Goal: Transaction & Acquisition: Purchase product/service

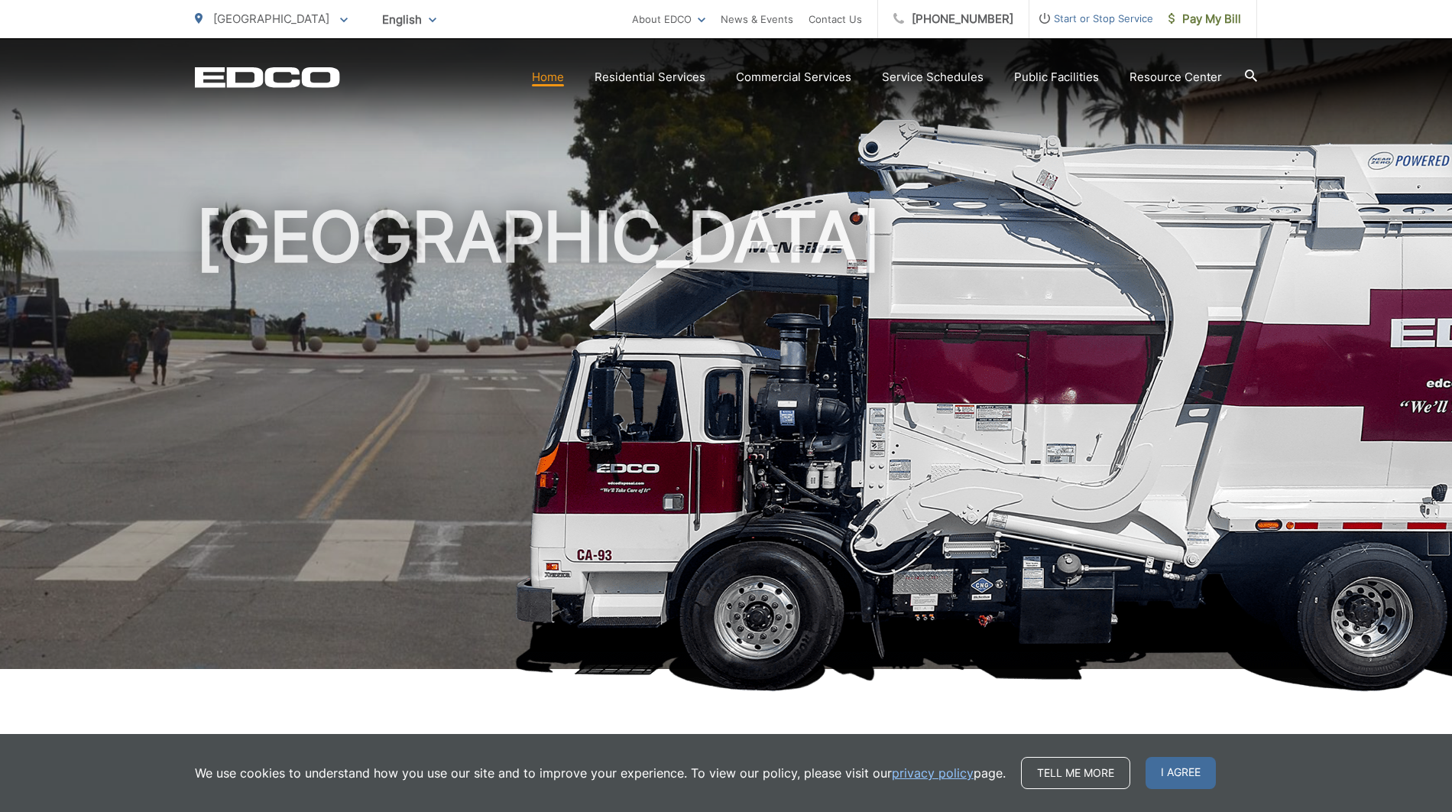
click at [276, 15] on span "[GEOGRAPHIC_DATA]" at bounding box center [271, 18] width 116 height 15
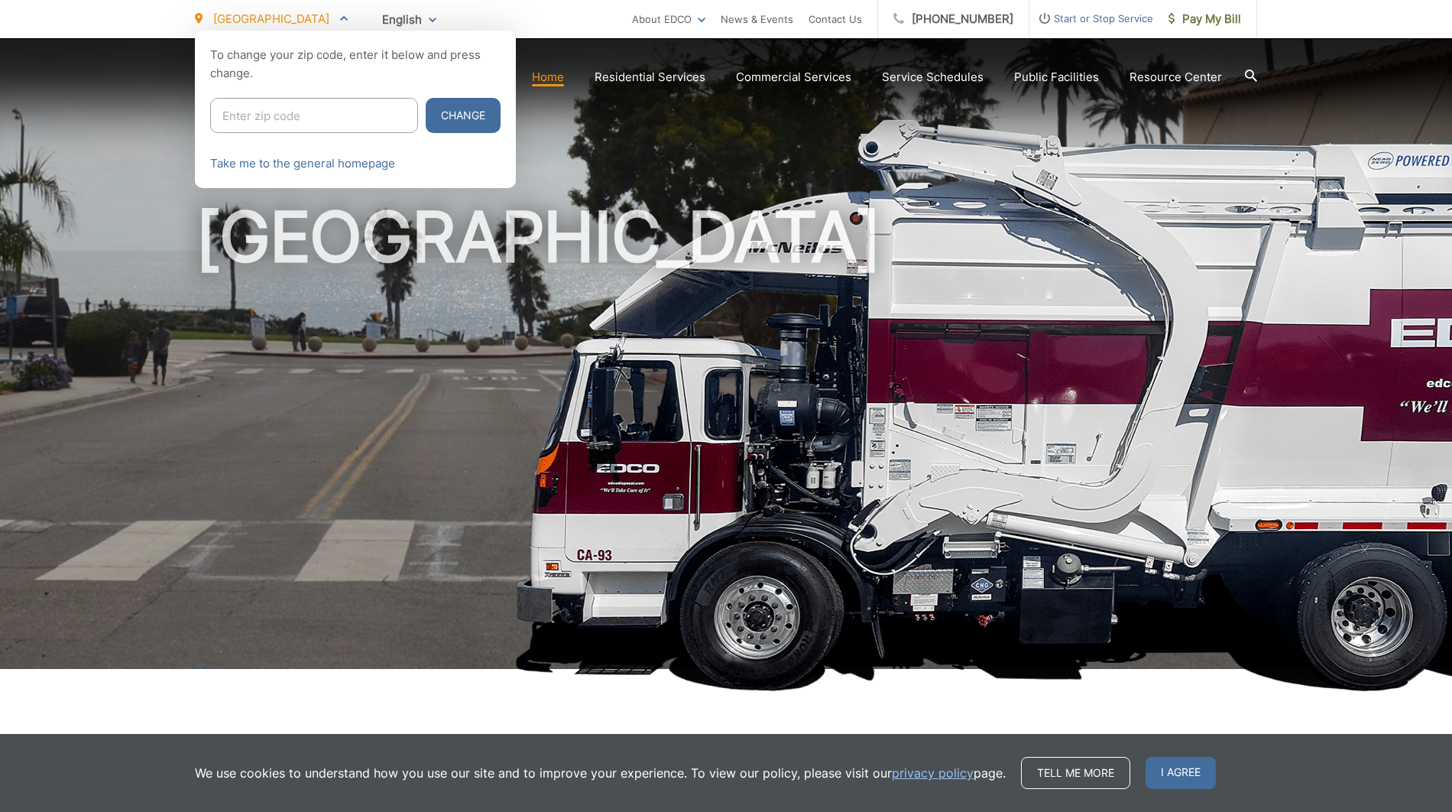
click at [276, 15] on span "[GEOGRAPHIC_DATA]" at bounding box center [271, 18] width 116 height 15
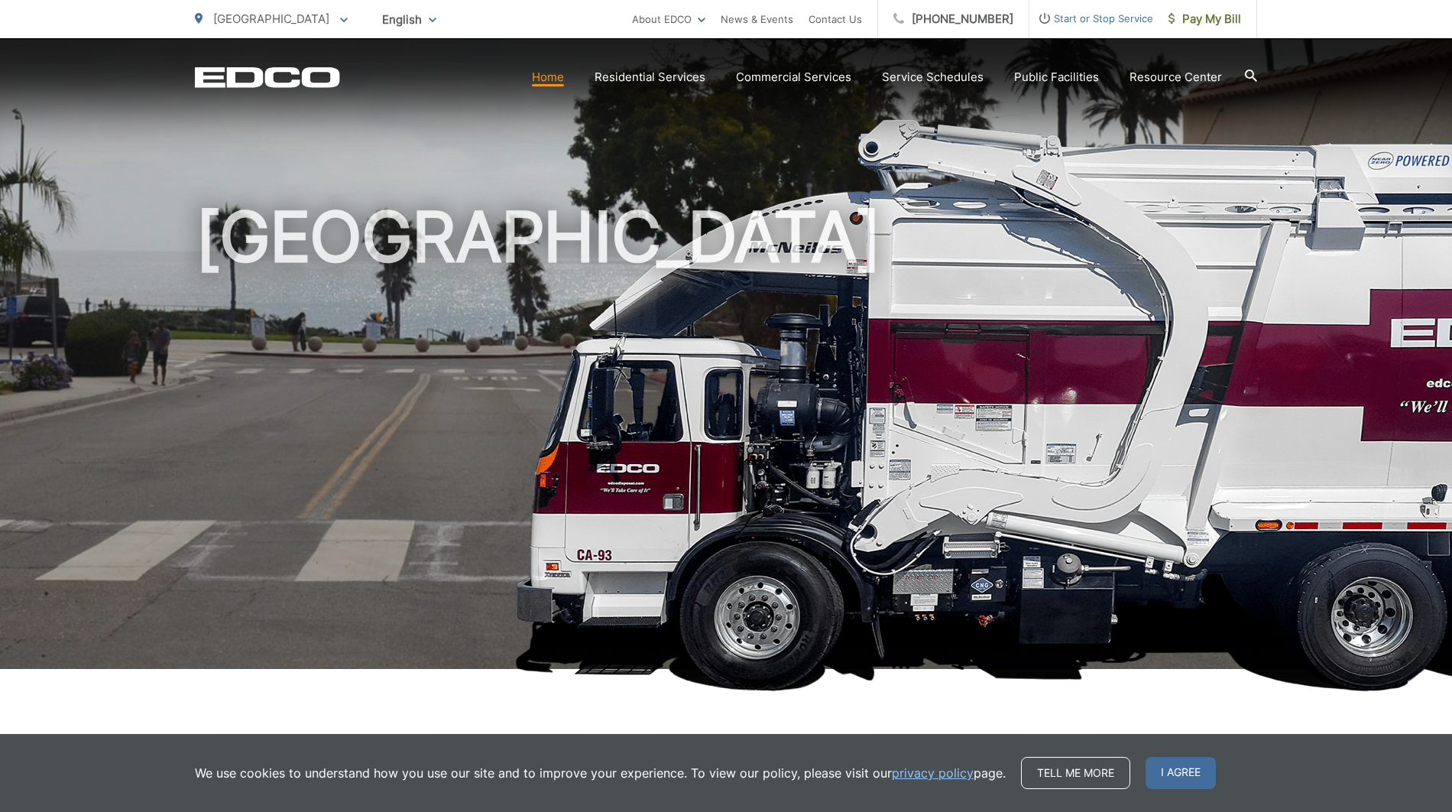
click at [340, 18] on icon at bounding box center [344, 20] width 8 height 5
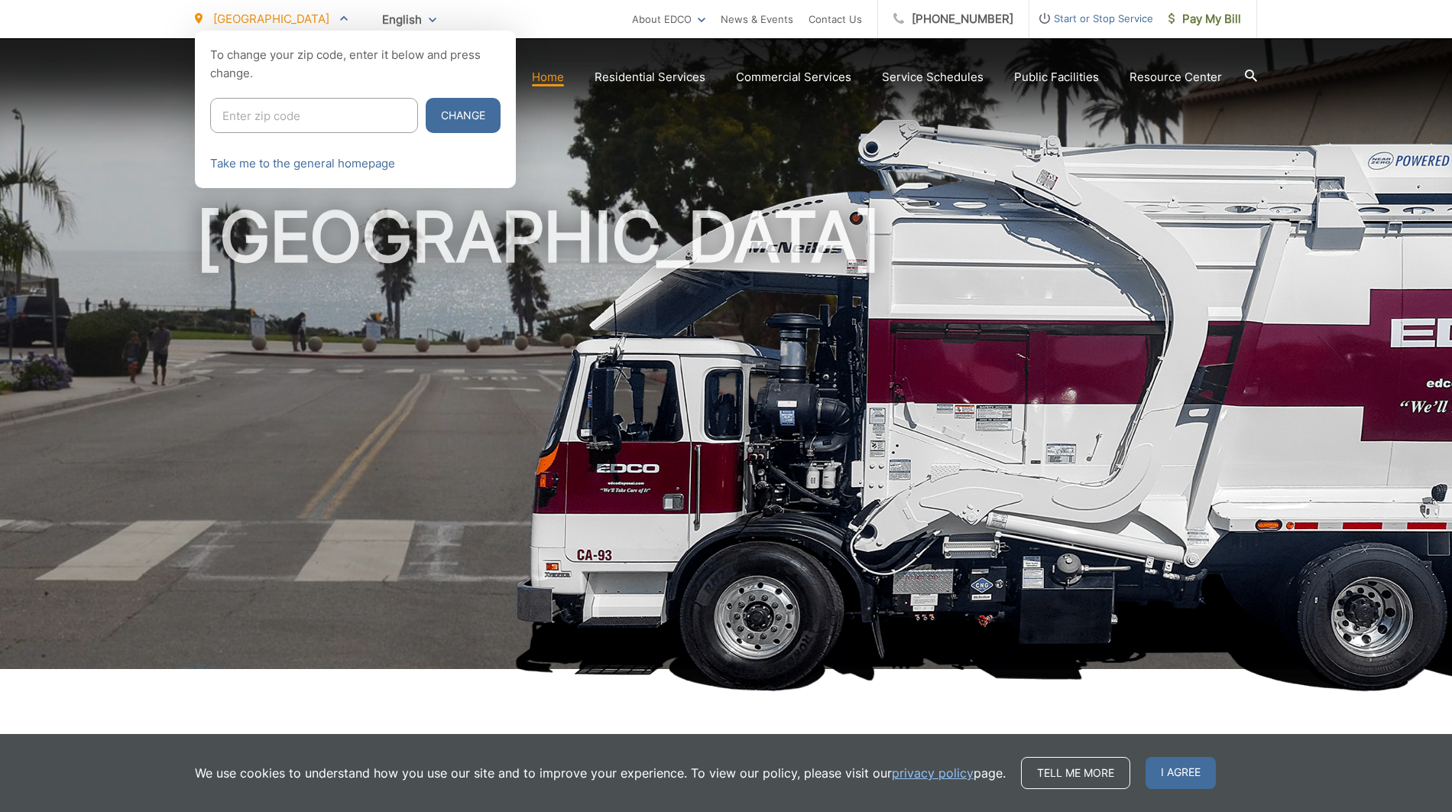
click at [340, 18] on icon at bounding box center [344, 17] width 8 height 5
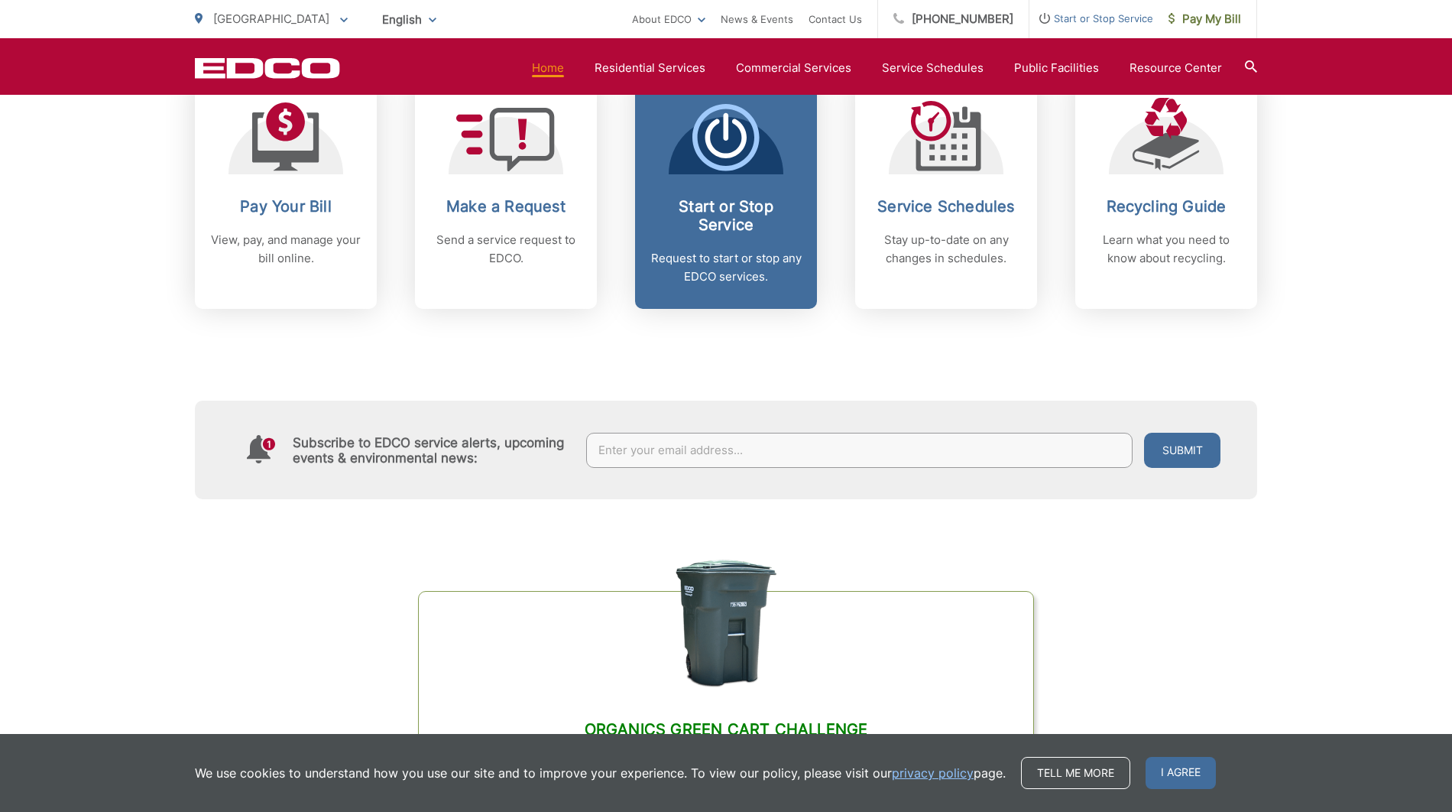
scroll to position [686, 0]
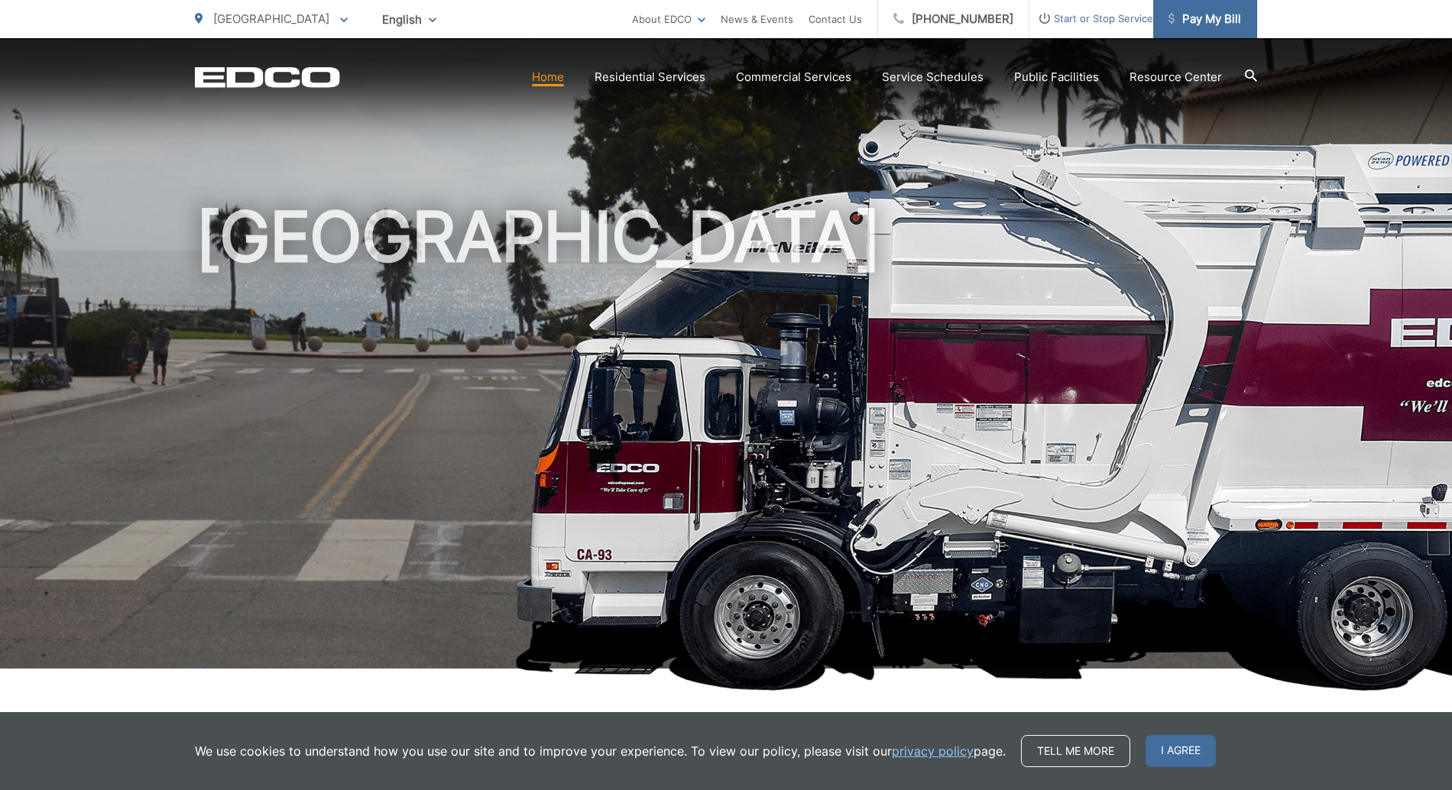
click at [1229, 13] on span "Pay My Bill" at bounding box center [1205, 19] width 73 height 18
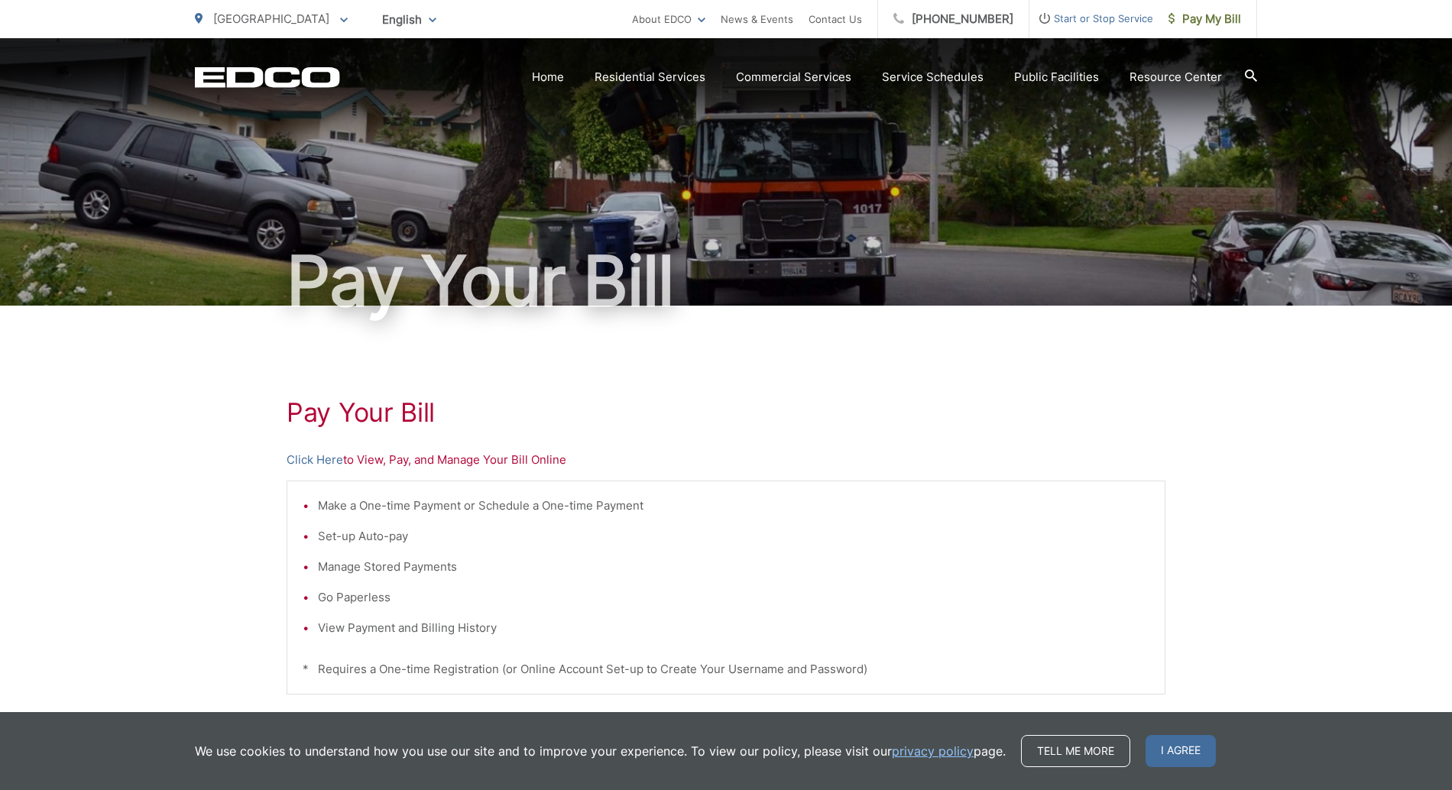
scroll to position [6, 0]
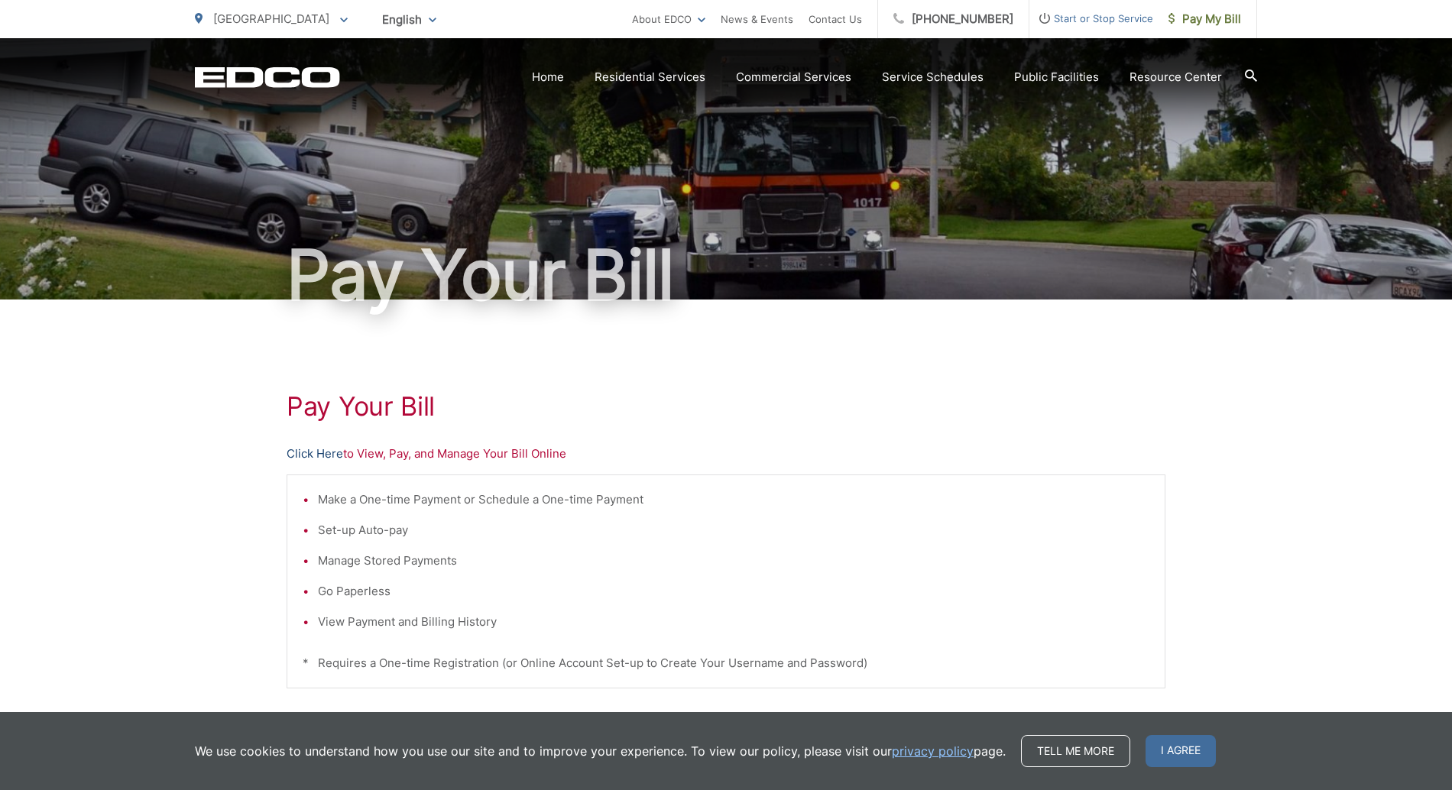
click at [330, 451] on link "Click Here" at bounding box center [315, 454] width 57 height 18
